Goal: Task Accomplishment & Management: Manage account settings

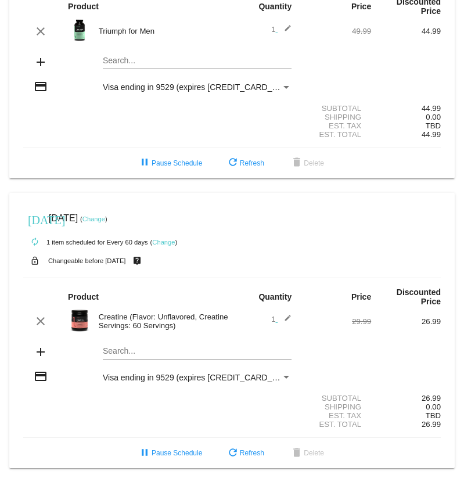
scroll to position [114, 0]
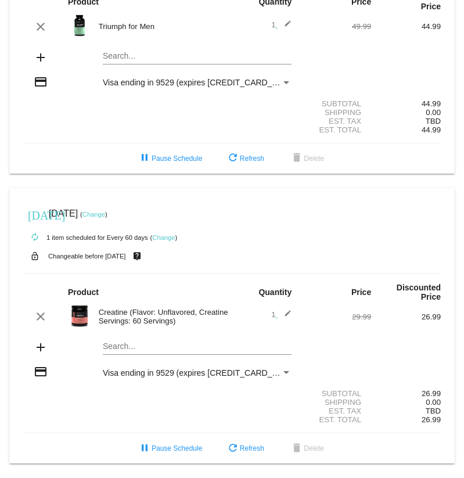
click at [105, 211] on link "Change" at bounding box center [93, 214] width 23 height 7
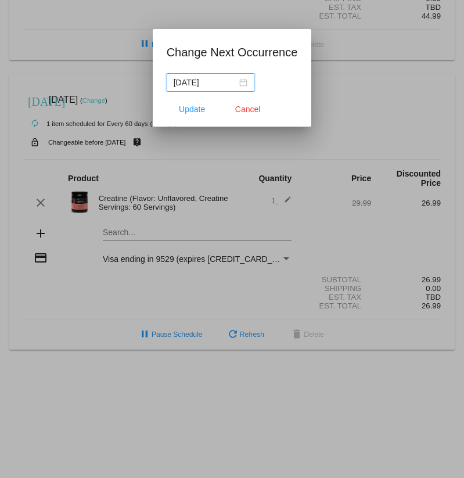
click at [215, 87] on input "[DATE]" at bounding box center [205, 82] width 63 height 13
click at [223, 81] on input "[DATE]" at bounding box center [205, 82] width 63 height 13
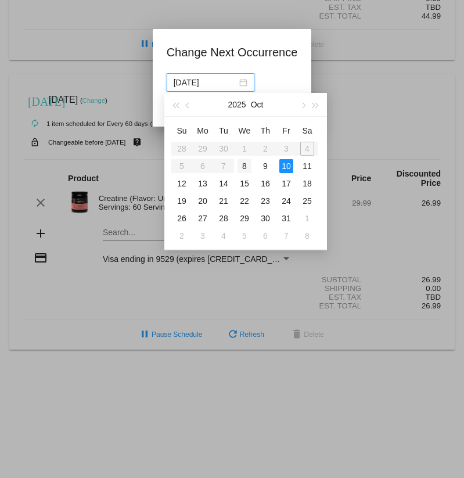
click at [245, 167] on div "8" at bounding box center [244, 166] width 14 height 14
type input "[DATE]"
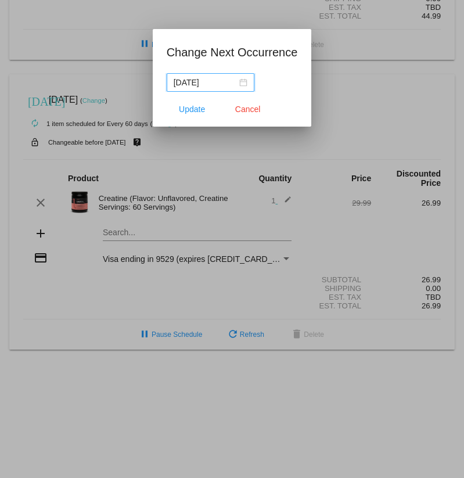
click at [203, 76] on input "[DATE]" at bounding box center [205, 82] width 63 height 13
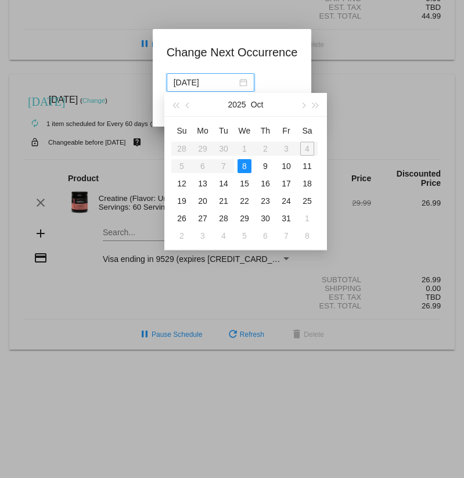
click at [221, 168] on table "Su Mo Tu We Th Fr Sa 28 29 30 1 2 3 4 5 6 7 8 9 10 11 12 13 14 15 16 17 18 19 2…" at bounding box center [244, 182] width 146 height 123
click at [250, 165] on div "8" at bounding box center [244, 166] width 14 height 14
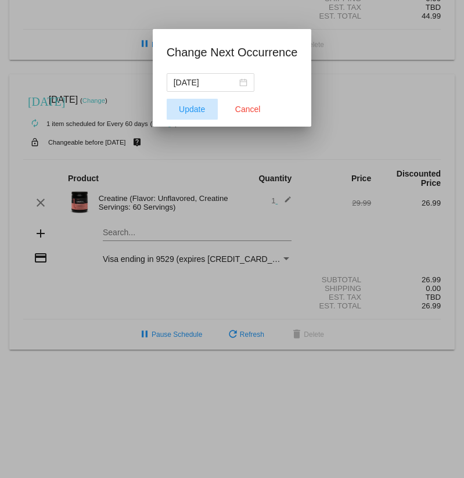
click at [181, 113] on span "Update" at bounding box center [192, 109] width 26 height 9
